Goal: Complete application form

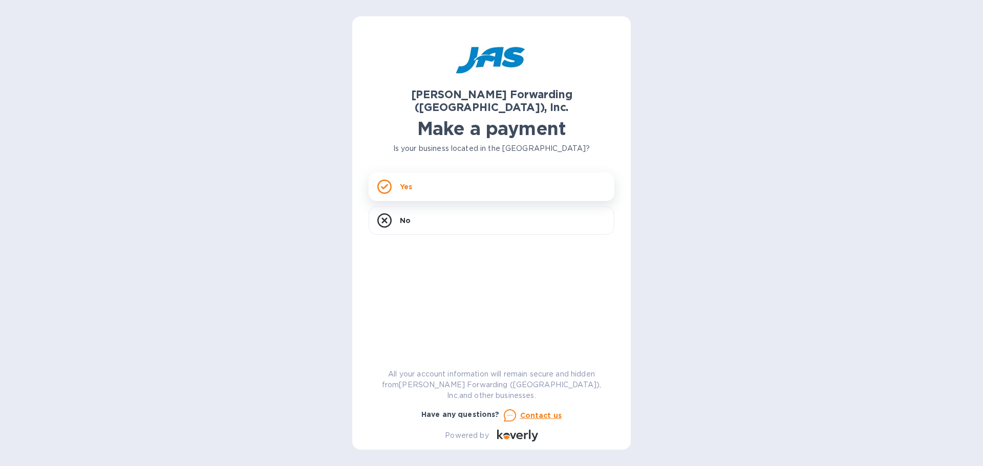
click at [448, 172] on div "Yes" at bounding box center [492, 186] width 246 height 29
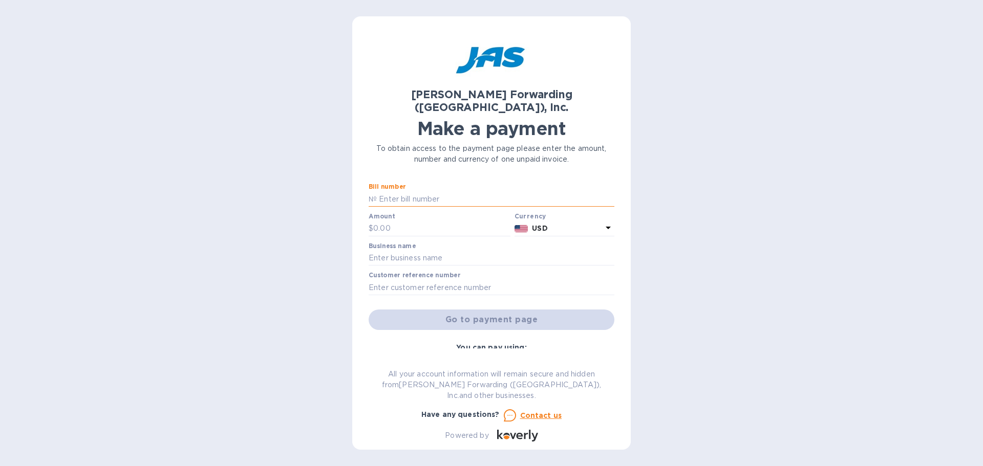
click at [438, 191] on input "text" at bounding box center [495, 198] width 237 height 15
type input "NYC503325914"
click at [408, 221] on input "text" at bounding box center [441, 228] width 137 height 15
type input "20,769.77"
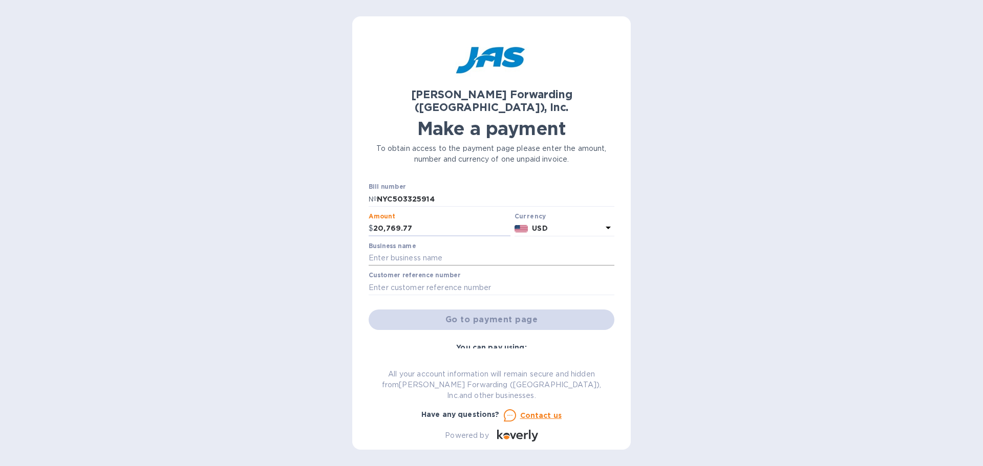
click at [403, 251] on input "text" at bounding box center [492, 258] width 246 height 15
type input "T&M ELECTRONICS"
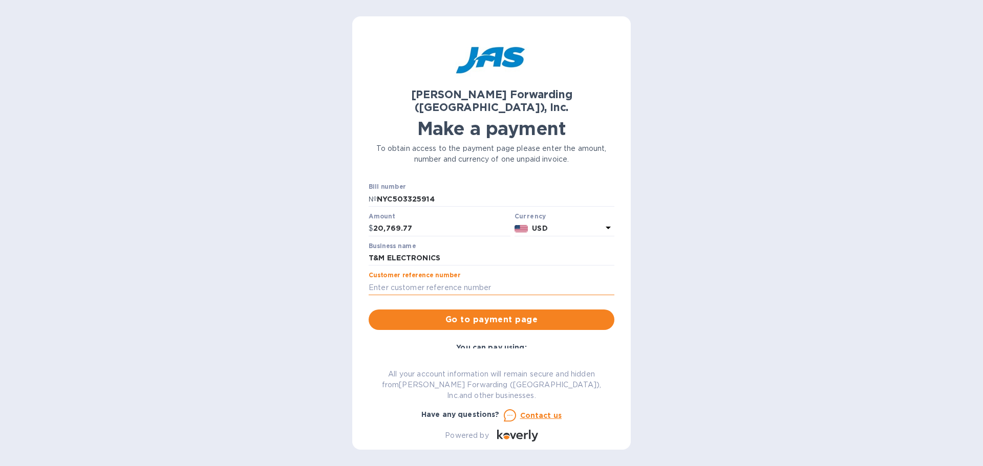
click at [436, 280] on input "text" at bounding box center [492, 287] width 246 height 15
type input "PO 1381"
click at [436, 314] on span "Go to payment page" at bounding box center [491, 320] width 229 height 12
